Goal: Task Accomplishment & Management: Manage account settings

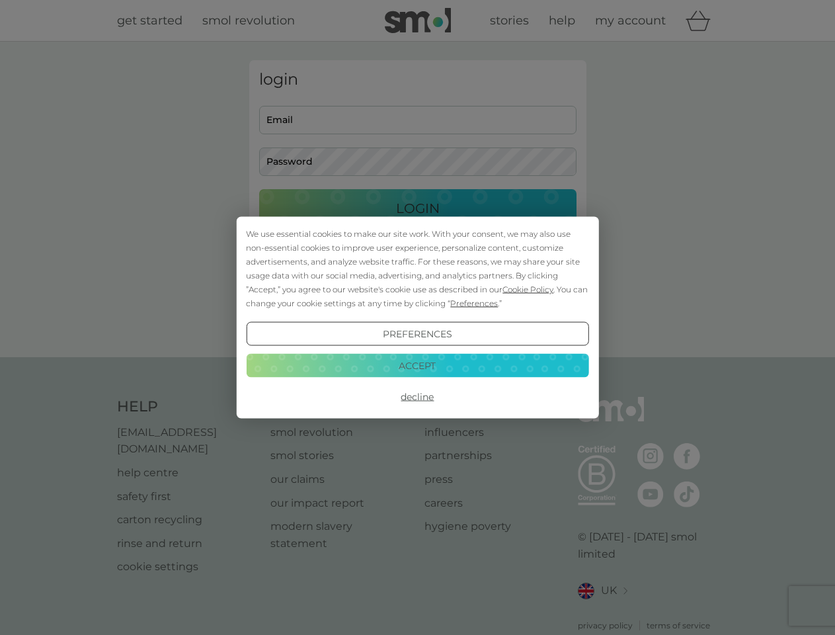
click at [529, 289] on span "Cookie Policy" at bounding box center [528, 289] width 51 height 10
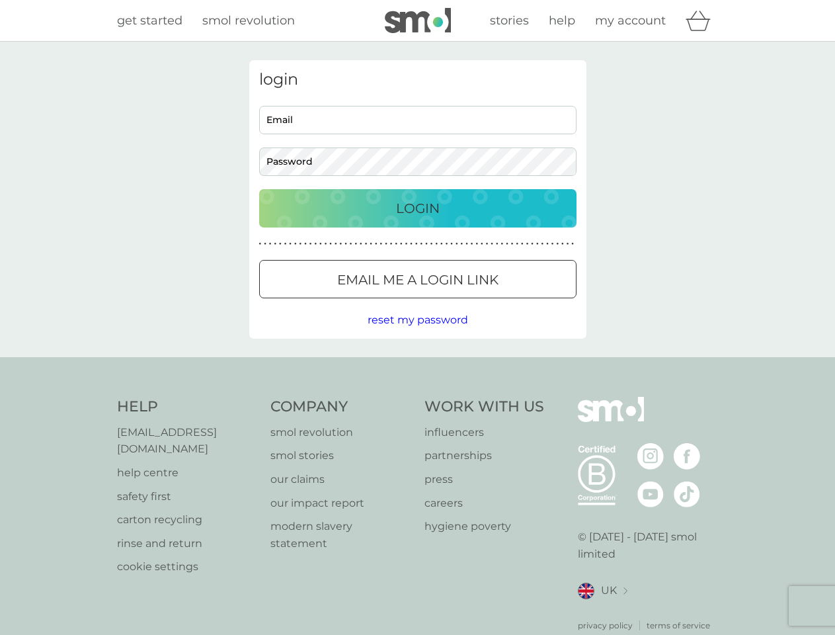
click at [473, 303] on div "login Email Password Login ● ● ● ● ● ● ● ● ● ● ● ● ● ● ● ● ● ● ● ● ● ● ● ● ● ● …" at bounding box center [417, 199] width 337 height 278
click at [417, 334] on div "login Email Password Login ● ● ● ● ● ● ● ● ● ● ● ● ● ● ● ● ● ● ● ● ● ● ● ● ● ● …" at bounding box center [417, 199] width 337 height 278
click at [417, 397] on div "Help [EMAIL_ADDRESS][DOMAIN_NAME] help centre safety first carton recycling rin…" at bounding box center [418, 514] width 602 height 235
click at [417, 365] on div "Help [EMAIL_ADDRESS][DOMAIN_NAME] help centre safety first carton recycling rin…" at bounding box center [417, 514] width 835 height 314
